Goal: Task Accomplishment & Management: Manage account settings

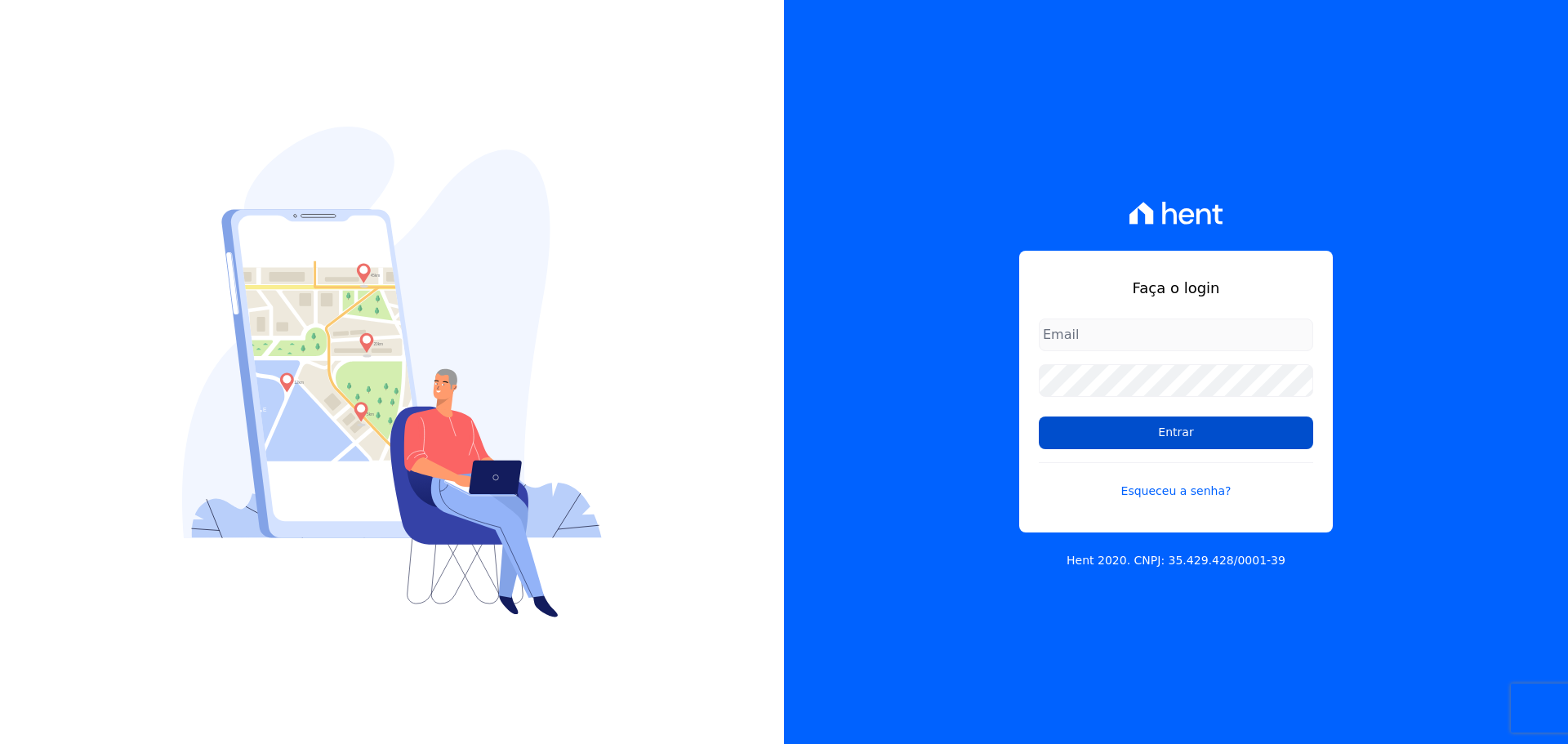
type input "[PERSON_NAME][EMAIL_ADDRESS][PERSON_NAME][DOMAIN_NAME]"
drag, startPoint x: 1149, startPoint y: 430, endPoint x: 1157, endPoint y: 421, distance: 12.0
click at [1150, 425] on input "Entrar" at bounding box center [1175, 433] width 274 height 32
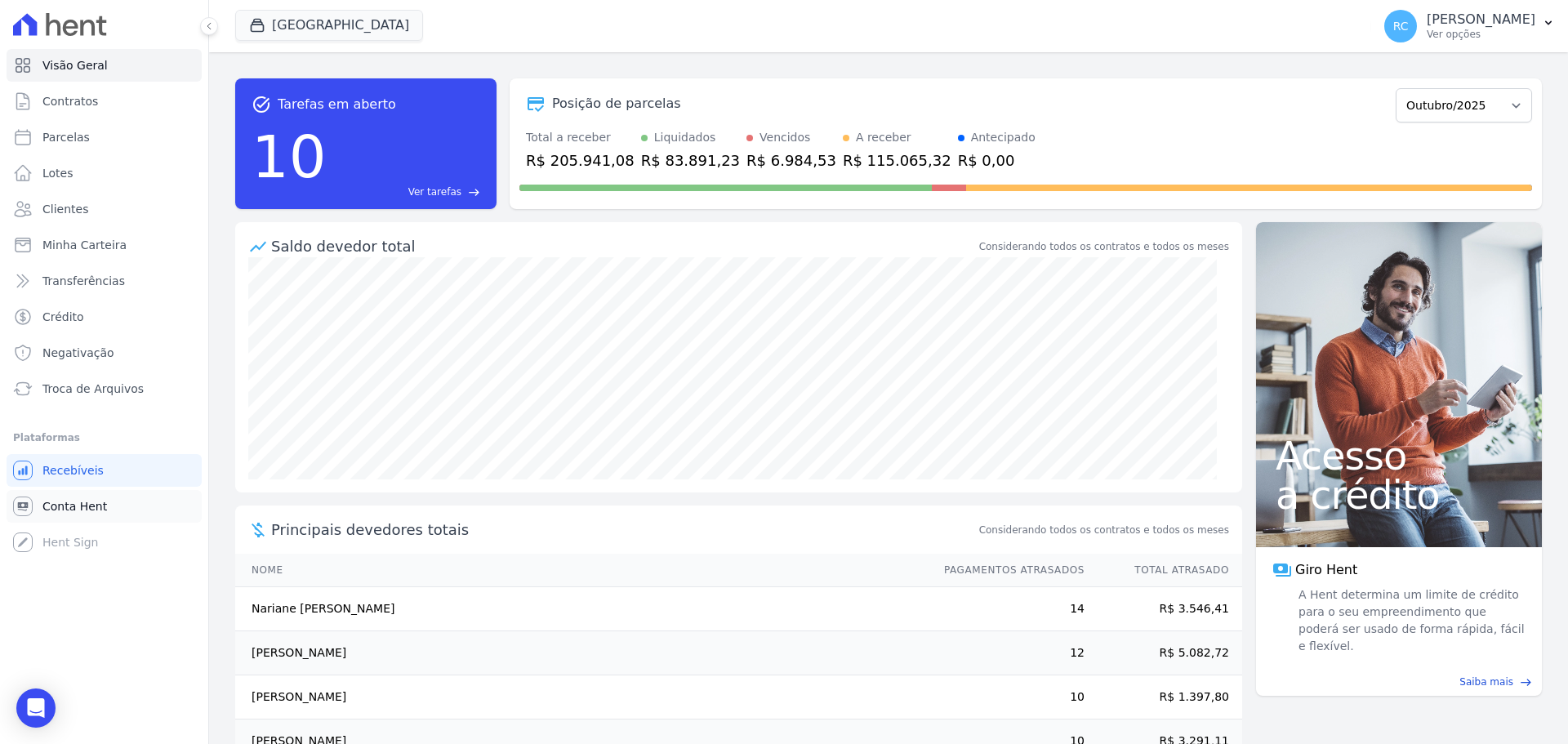
click at [114, 500] on link "Conta Hent" at bounding box center [103, 506] width 195 height 32
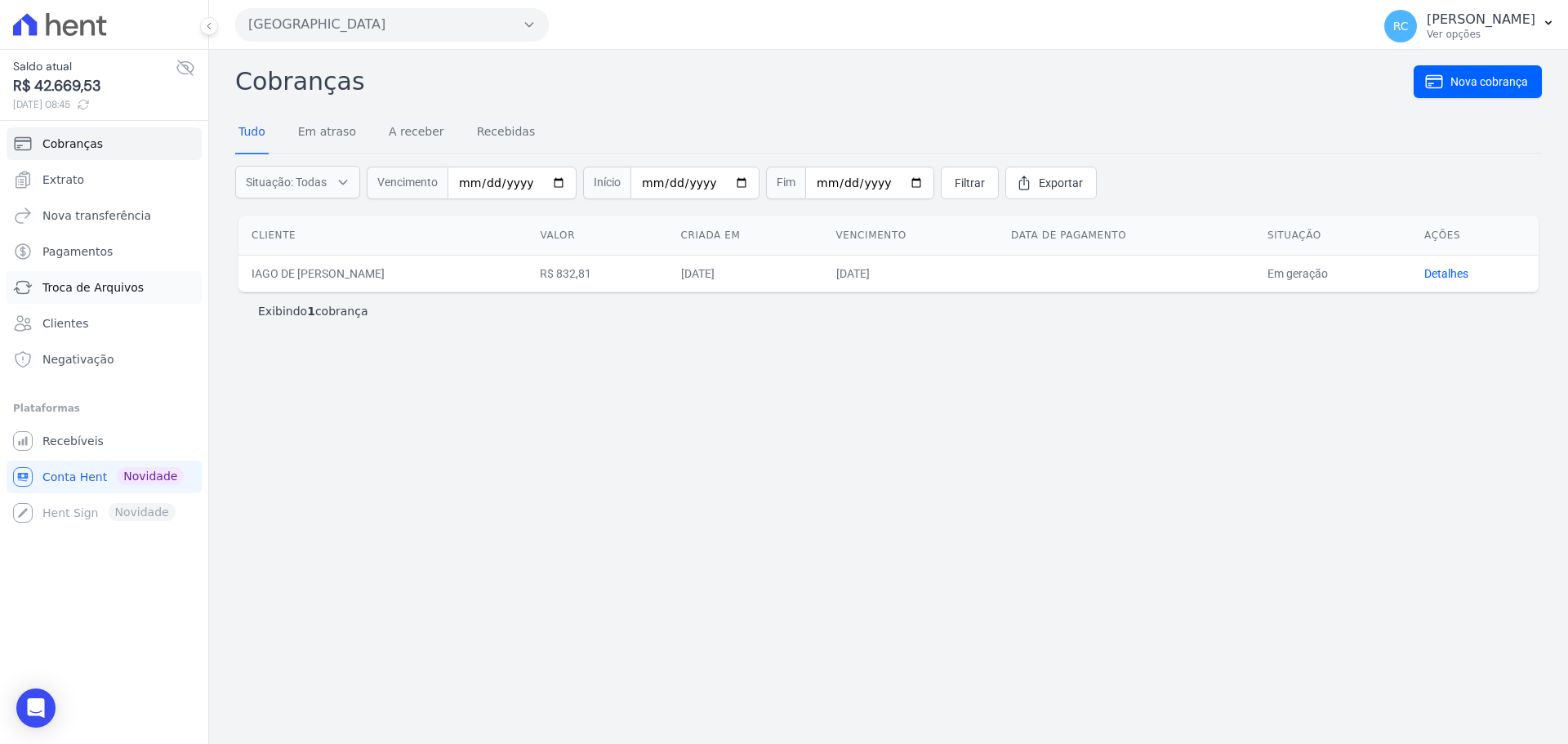
click at [168, 283] on link "Troca de Arquivos" at bounding box center [103, 287] width 195 height 32
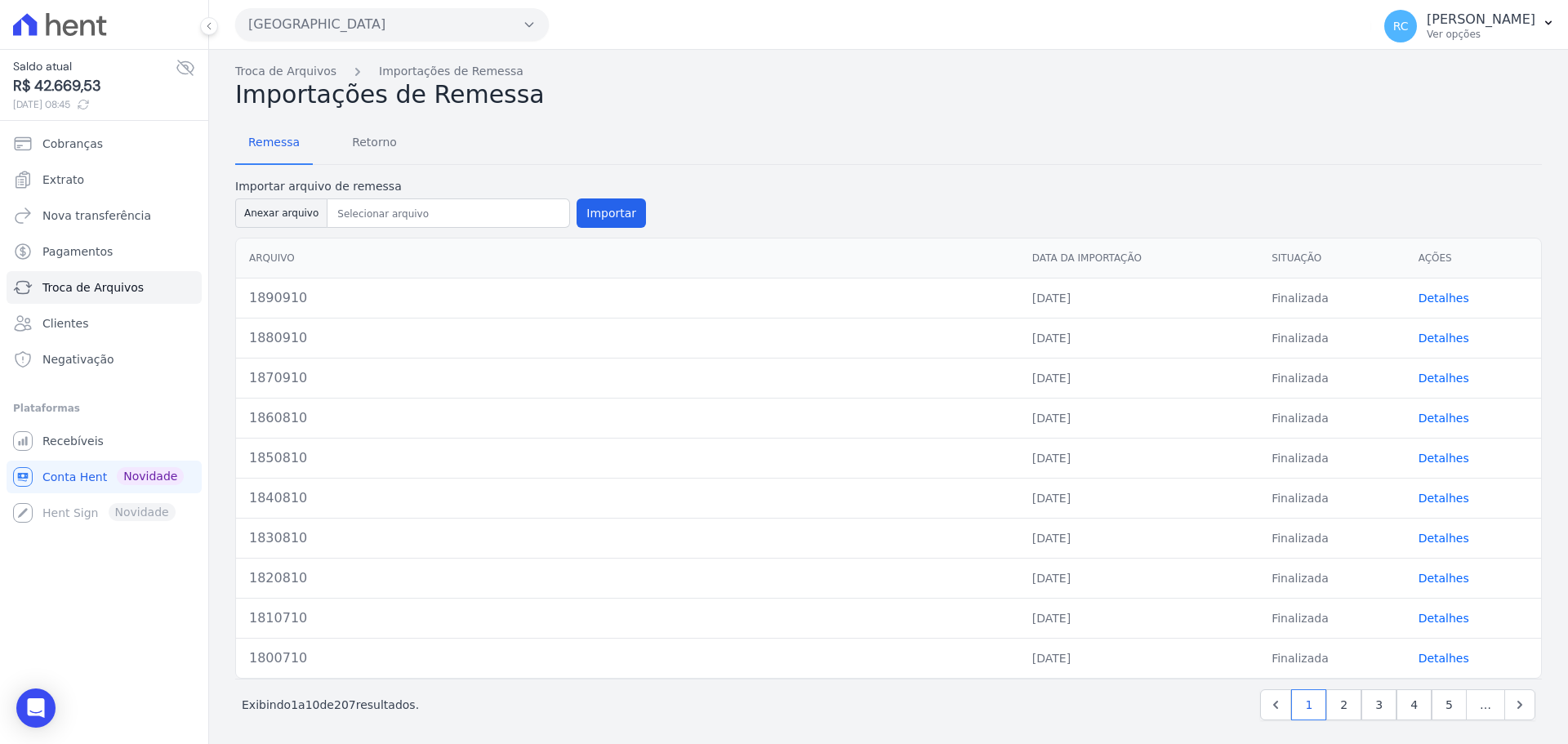
click at [146, 642] on div "Saldo atual R$ 42.669,53 10/10/2025, 08:45 Cobranças Extrato Nova transferência…" at bounding box center [103, 372] width 208 height 744
click at [383, 152] on span "Retorno" at bounding box center [374, 141] width 65 height 32
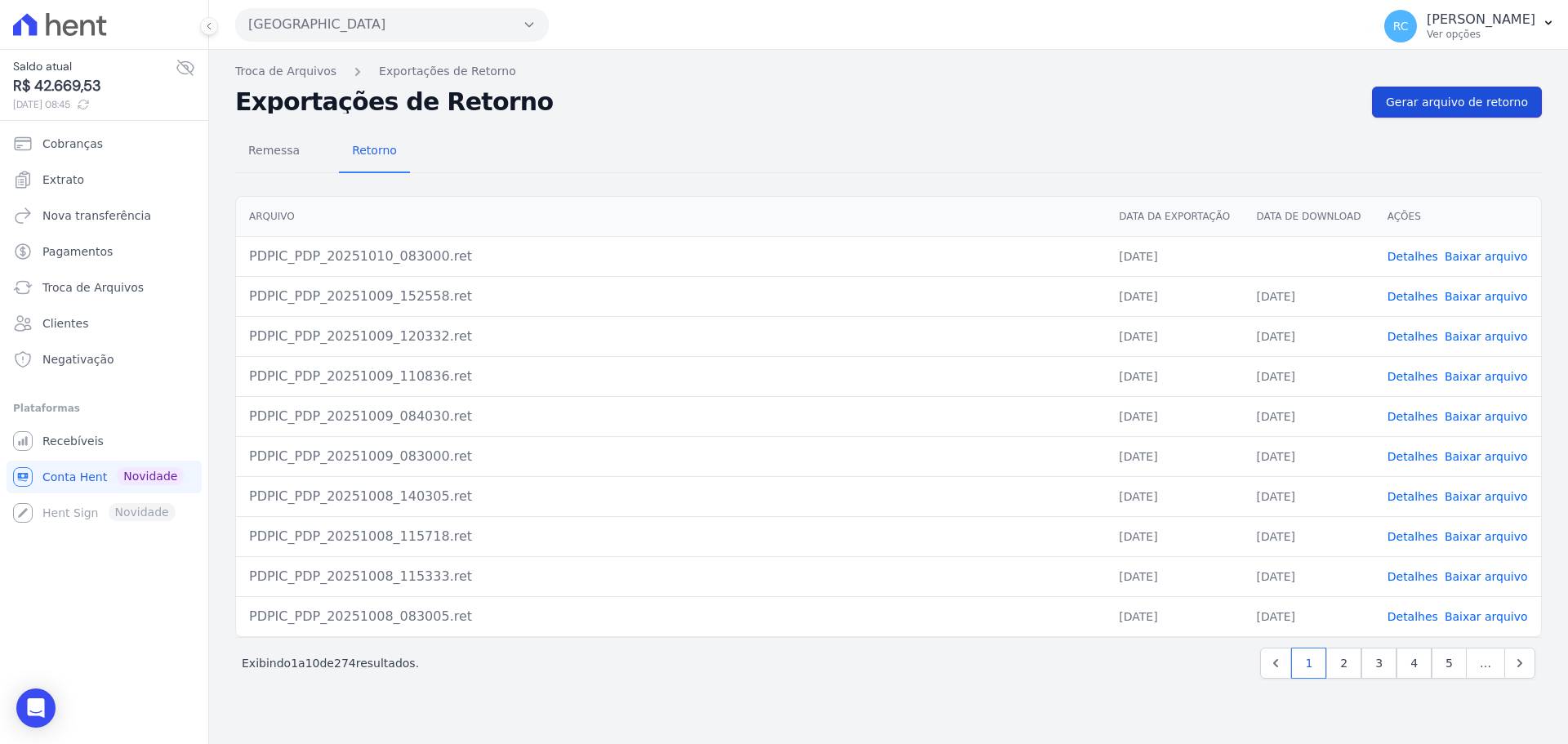
click at [1445, 99] on span "Gerar arquivo de retorno" at bounding box center [1457, 103] width 142 height 17
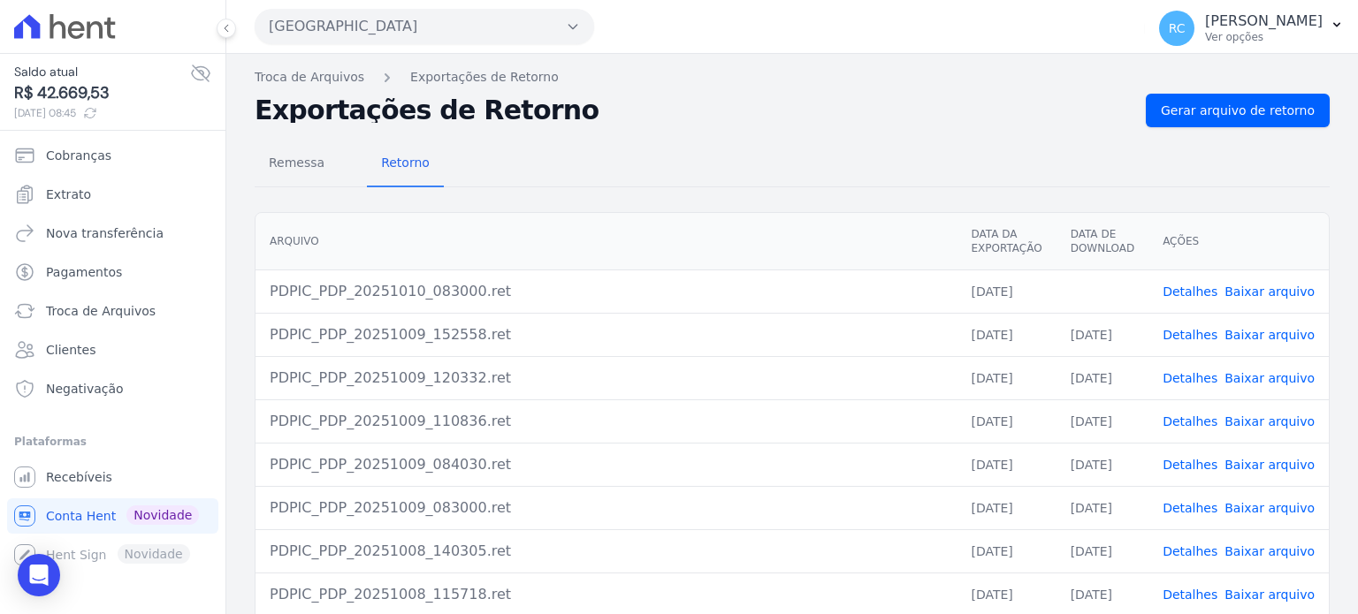
click at [1269, 296] on link "Baixar arquivo" at bounding box center [1269, 292] width 90 height 14
click at [379, 33] on button "Parque Dos Passaros" at bounding box center [424, 26] width 339 height 35
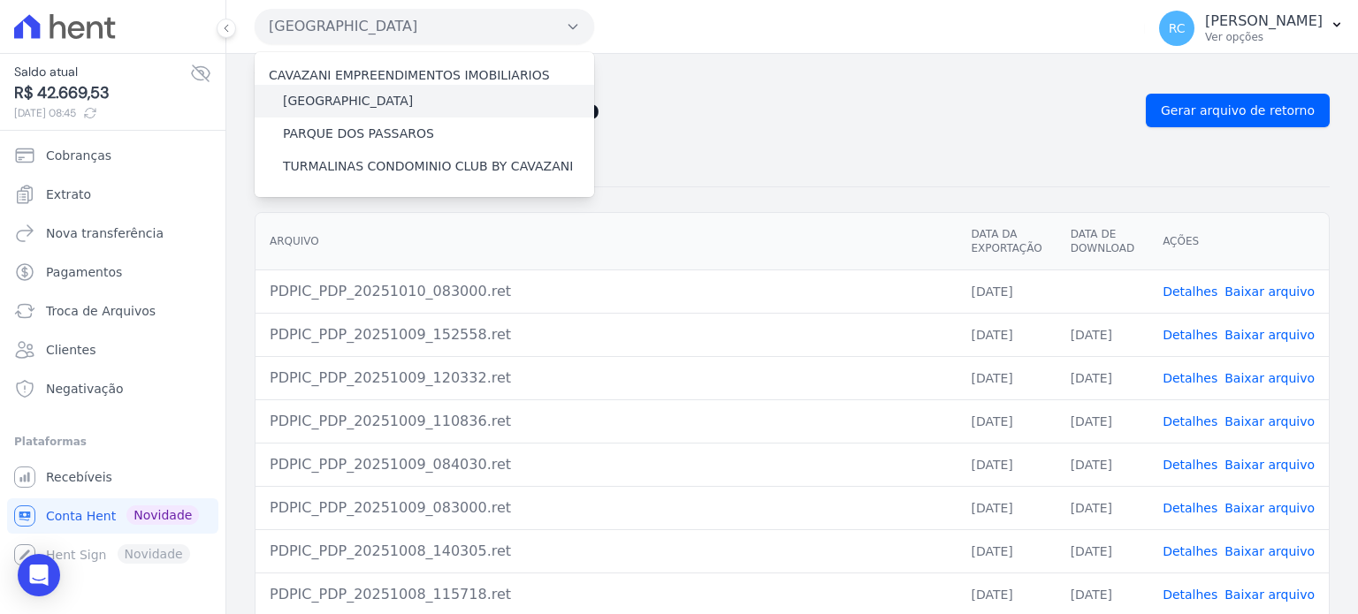
click at [366, 103] on label "PARQUE DAS FLORES" at bounding box center [348, 101] width 130 height 19
click at [0, 0] on input "PARQUE DAS FLORES" at bounding box center [0, 0] width 0 height 0
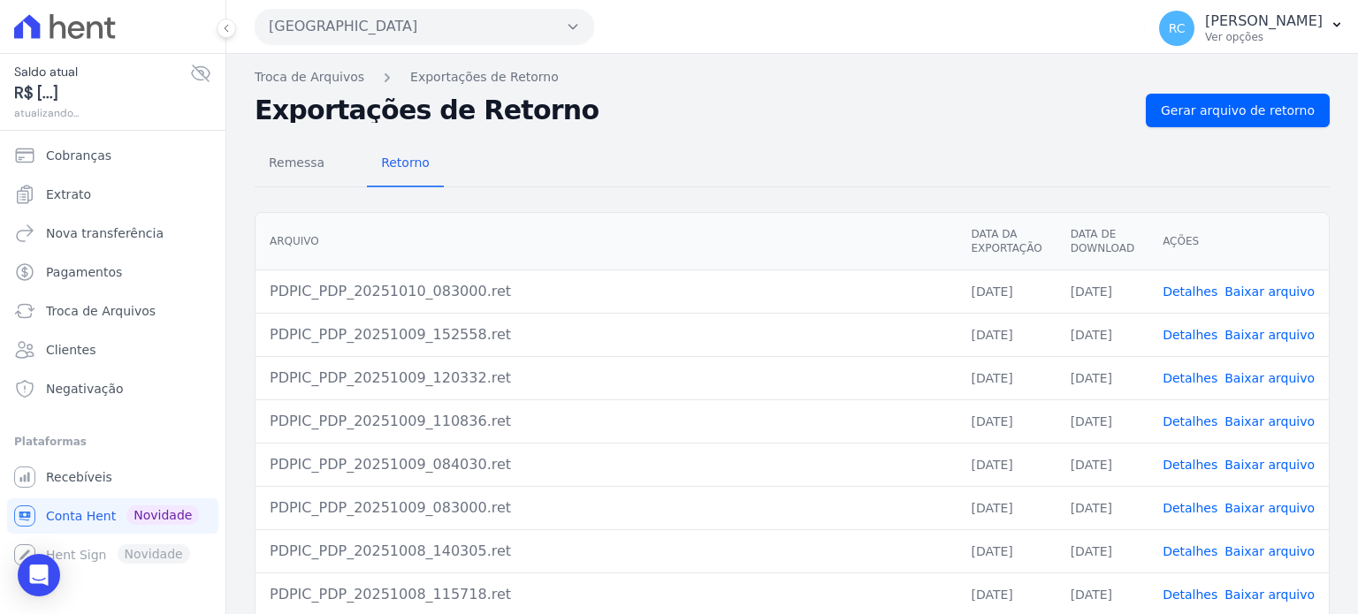
click at [407, 13] on button "Parque Dos Passaros" at bounding box center [424, 26] width 339 height 35
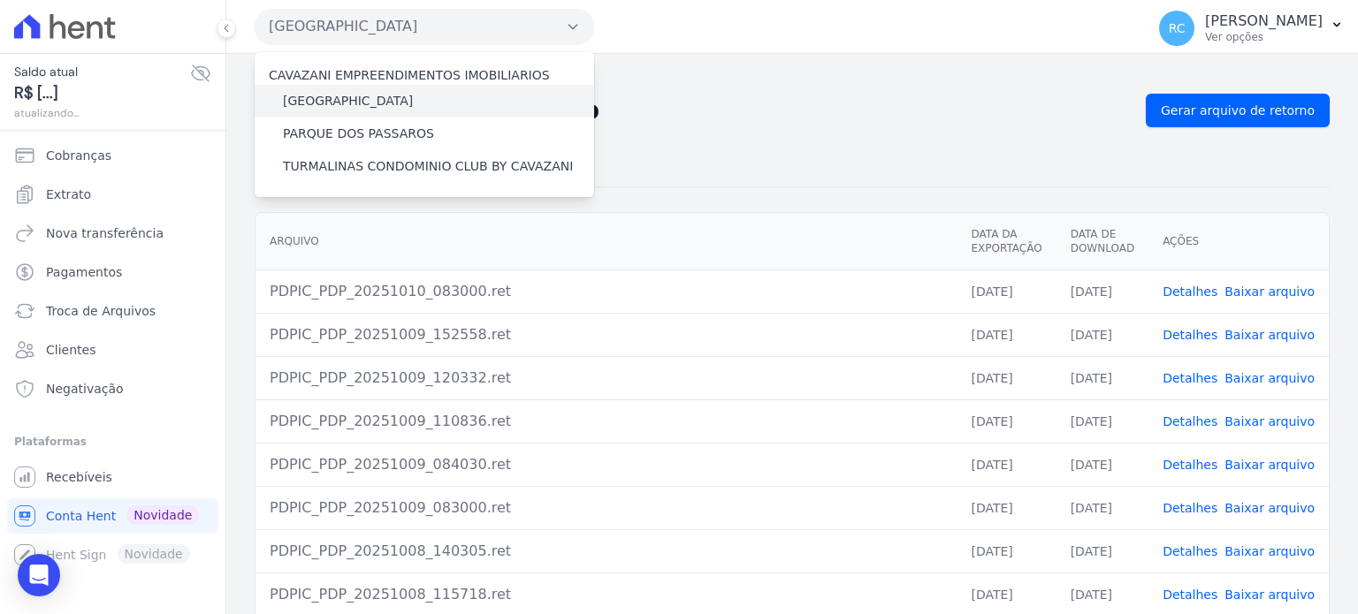
click at [355, 105] on label "PARQUE DAS FLORES" at bounding box center [348, 101] width 130 height 19
click at [0, 0] on input "PARQUE DAS FLORES" at bounding box center [0, 0] width 0 height 0
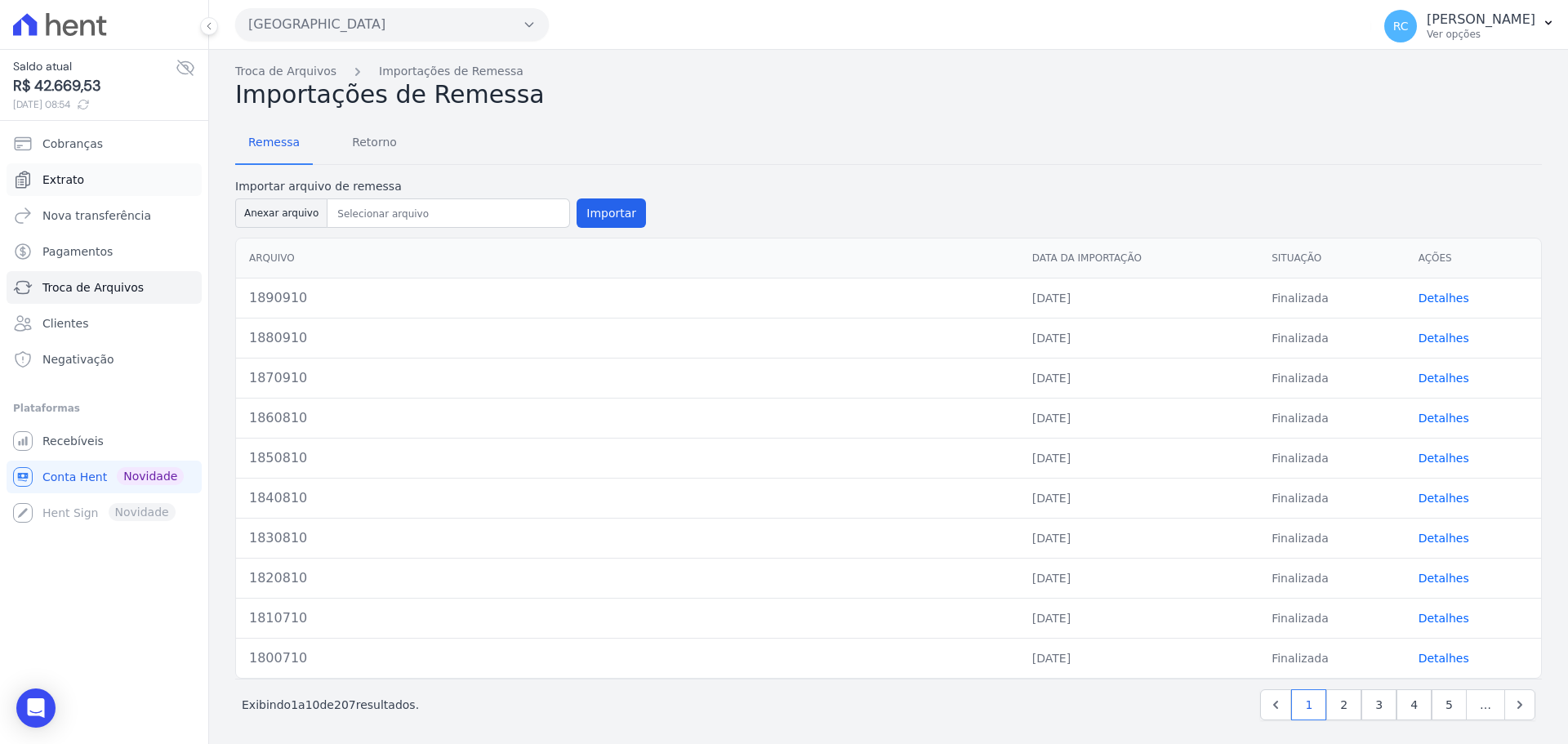
click at [91, 179] on link "Extrato" at bounding box center [103, 179] width 195 height 32
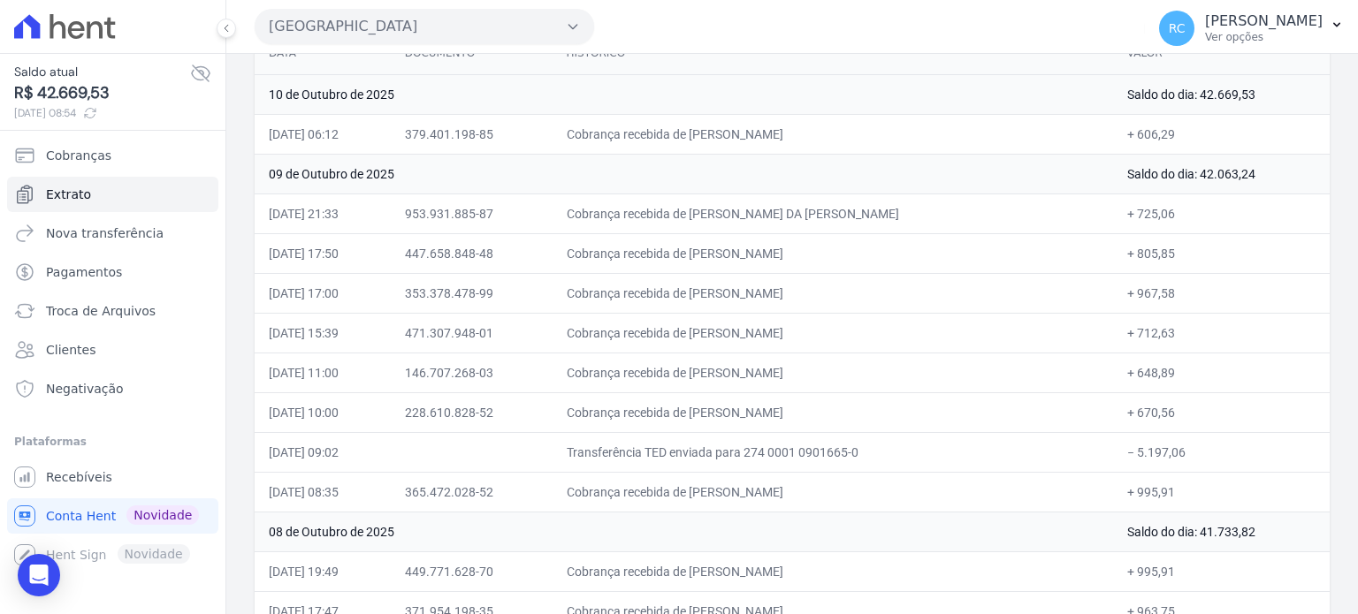
scroll to position [177, 0]
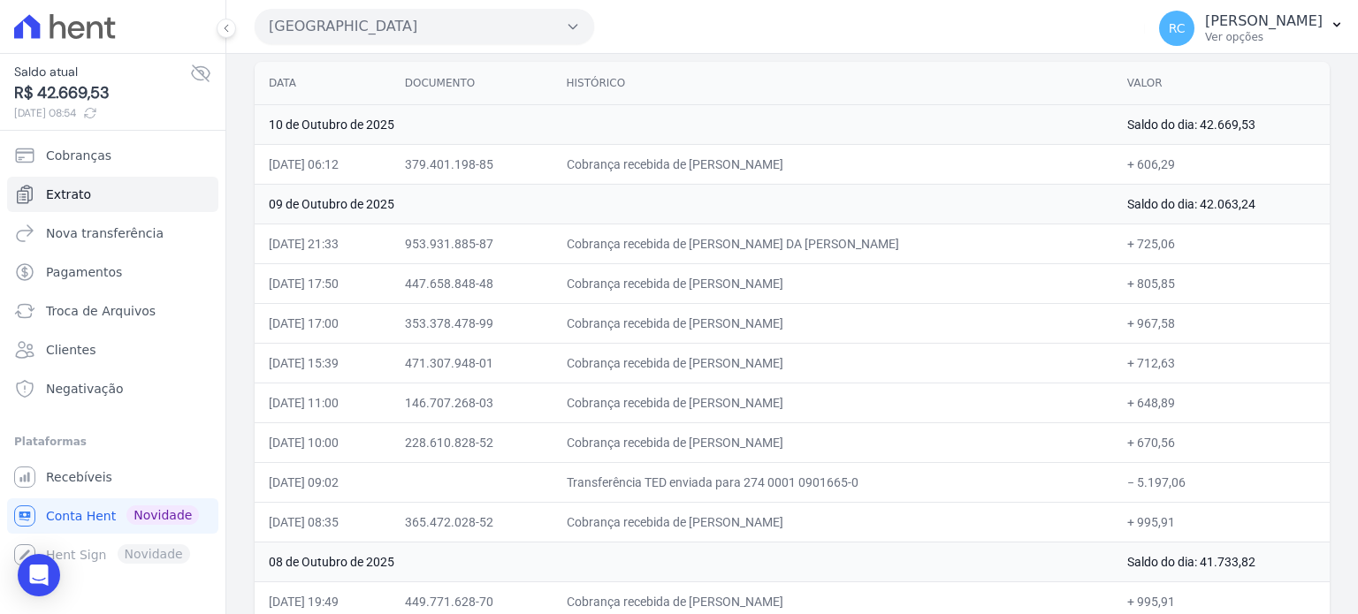
drag, startPoint x: 1179, startPoint y: 467, endPoint x: 1125, endPoint y: 484, distance: 56.7
click at [1125, 484] on td "− 5.197,06" at bounding box center [1221, 482] width 217 height 40
copy td "5.197,06"
drag, startPoint x: 930, startPoint y: 242, endPoint x: 728, endPoint y: 247, distance: 201.6
click at [728, 247] on td "Cobrança recebida de REGINALDO DA CONCEICAO CAVALCA" at bounding box center [832, 244] width 560 height 40
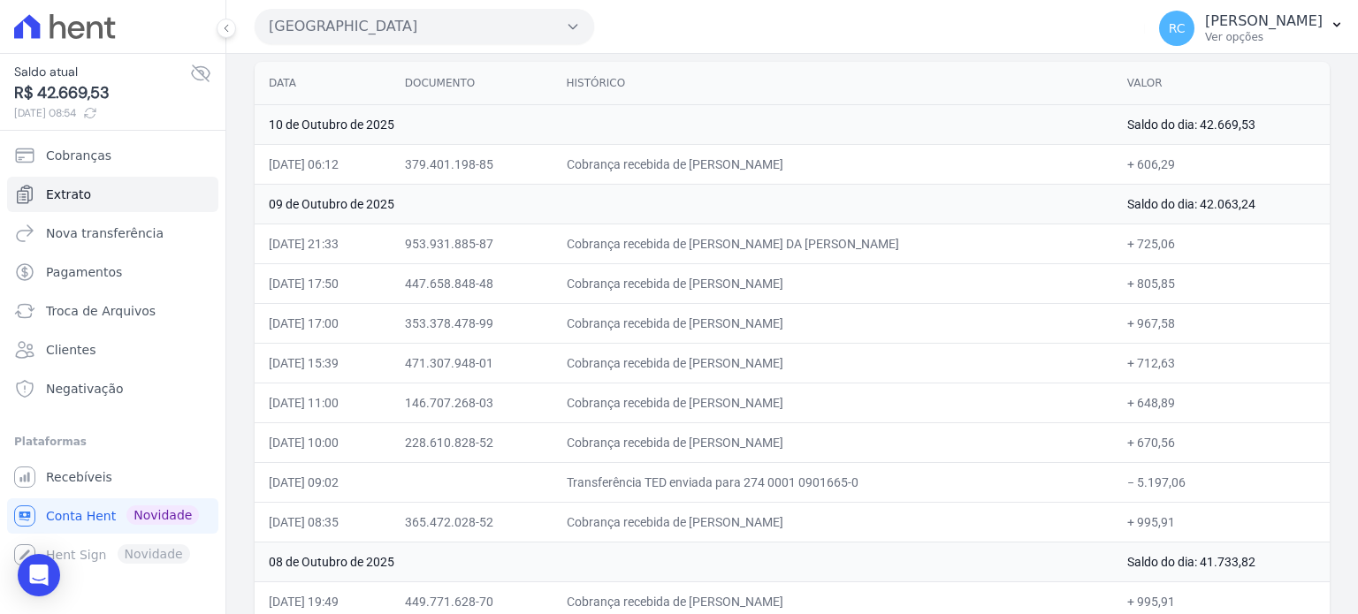
copy td "REGINALDO DA CONCEICAO CAVAL"
drag, startPoint x: 873, startPoint y: 278, endPoint x: 731, endPoint y: 286, distance: 142.5
click at [731, 286] on td "Cobrança recebida de GIOVANNE FIGUEIREDO DOS SANTOS" at bounding box center [832, 283] width 560 height 40
copy td "GIOVANNE FIGUEIREDO D"
drag, startPoint x: 842, startPoint y: 321, endPoint x: 728, endPoint y: 327, distance: 114.2
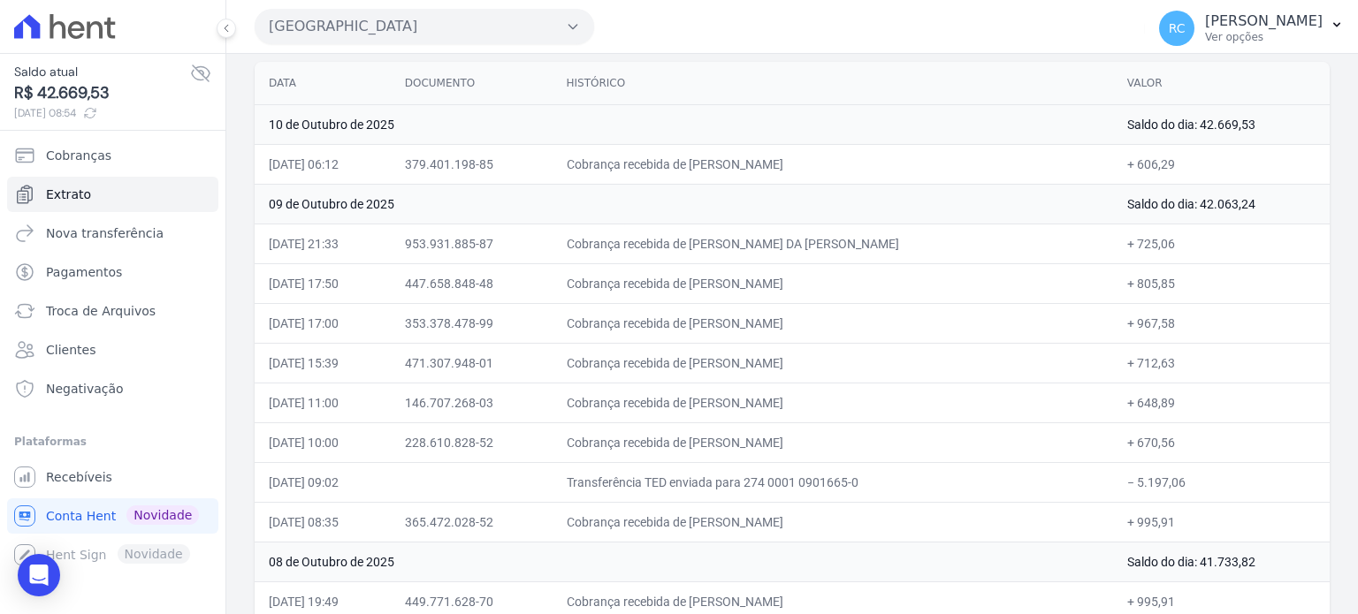
click at [728, 327] on td "Cobrança recebida de Junior de Oliveira Freitas" at bounding box center [832, 323] width 560 height 40
copy td "Junior de Oliveira Fre"
drag, startPoint x: 866, startPoint y: 358, endPoint x: 729, endPoint y: 373, distance: 137.8
click at [729, 373] on td "Cobrança recebida de THAIS MARQUES DA SILVA" at bounding box center [832, 363] width 560 height 40
copy td "THAIS MARQUES DA SILV"
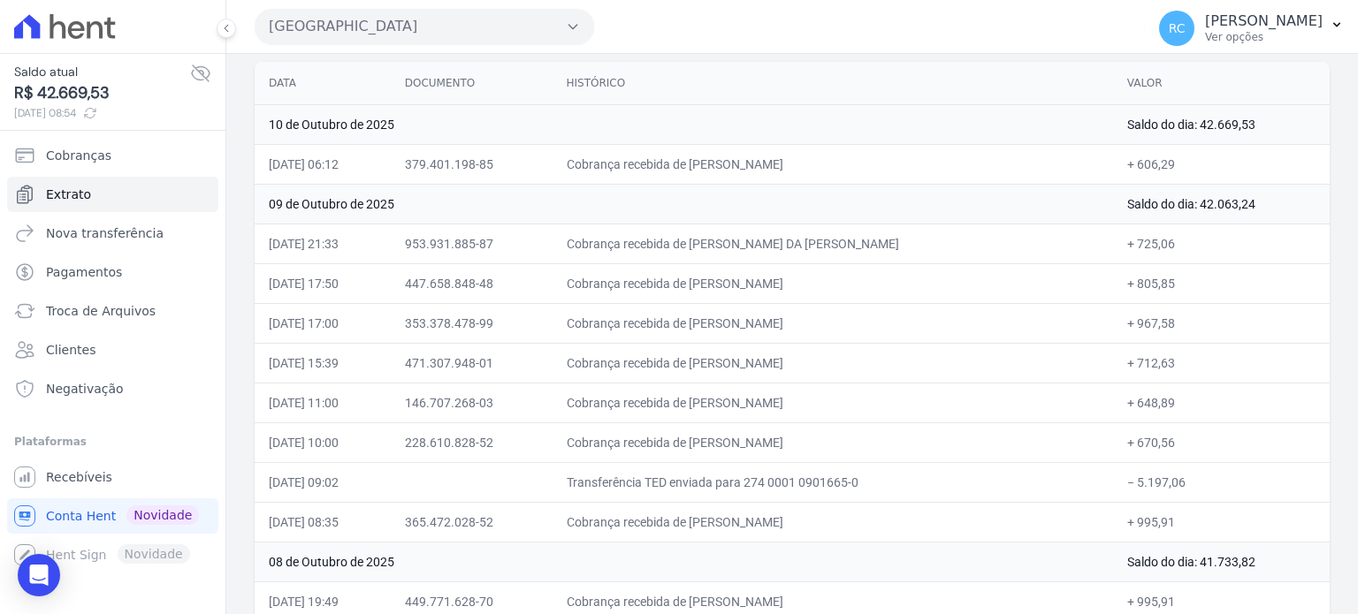
drag, startPoint x: 886, startPoint y: 403, endPoint x: 730, endPoint y: 414, distance: 155.9
click at [730, 414] on td "Cobrança recebida de MAURICIO FERREIRA DOS SANTOS" at bounding box center [832, 403] width 560 height 40
copy td "MAURICIO FERREIRA DOS S"
drag, startPoint x: 864, startPoint y: 436, endPoint x: 728, endPoint y: 448, distance: 135.8
click at [728, 448] on td "Cobrança recebida de IGOR LEANDRO DE SOUSA" at bounding box center [832, 443] width 560 height 40
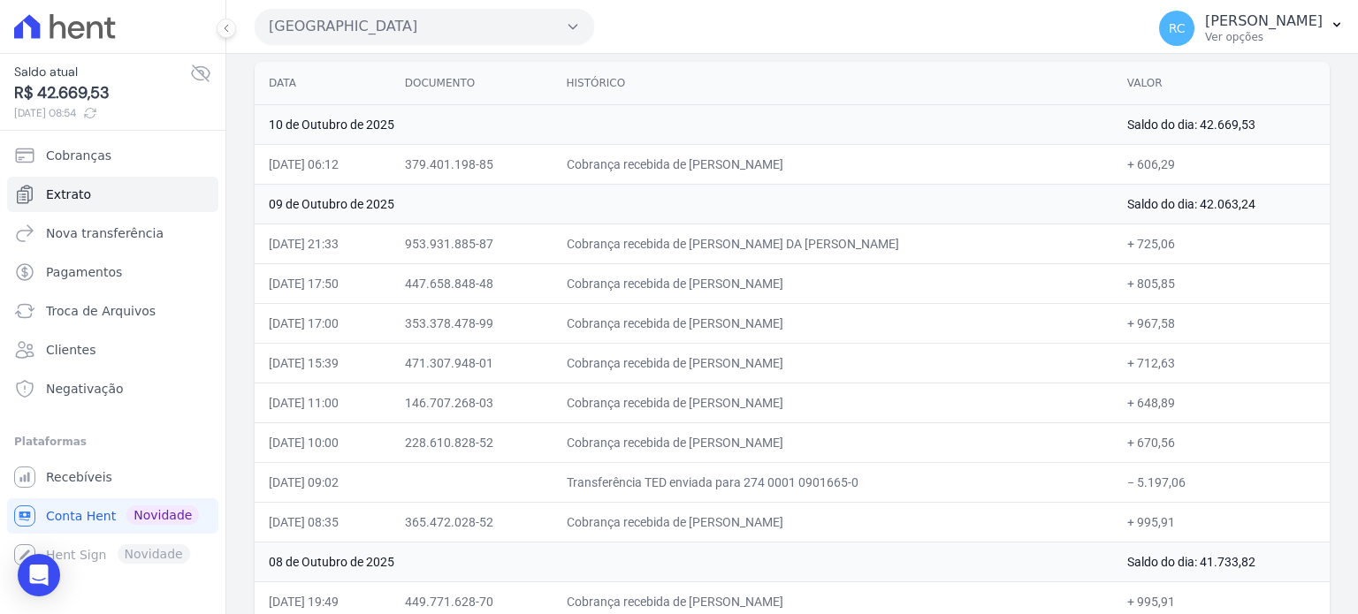
copy td "IGOR LEANDRO DE SOUS"
drag, startPoint x: 861, startPoint y: 515, endPoint x: 731, endPoint y: 528, distance: 130.5
click at [731, 528] on td "Cobrança recebida de JOICE MANCHEIN MARTINS" at bounding box center [832, 522] width 560 height 40
copy td "JOICE MANCHEIN MAR"
click at [440, 42] on button "Parque Dos Passaros" at bounding box center [424, 26] width 339 height 35
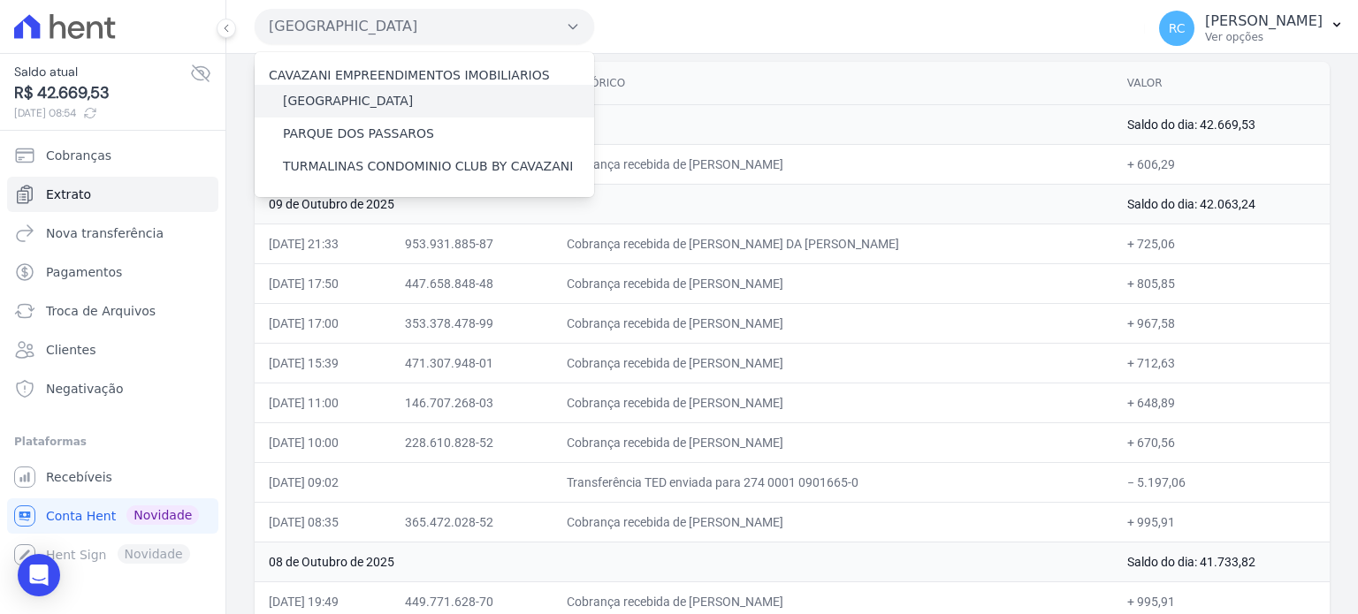
click at [392, 109] on label "PARQUE DAS FLORES" at bounding box center [348, 101] width 130 height 19
click at [0, 0] on input "PARQUE DAS FLORES" at bounding box center [0, 0] width 0 height 0
